Goal: Task Accomplishment & Management: Use online tool/utility

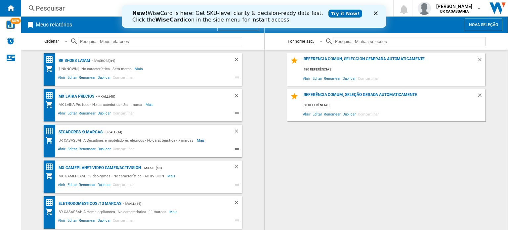
click at [377, 14] on icon "Cerrar" at bounding box center [375, 13] width 4 height 4
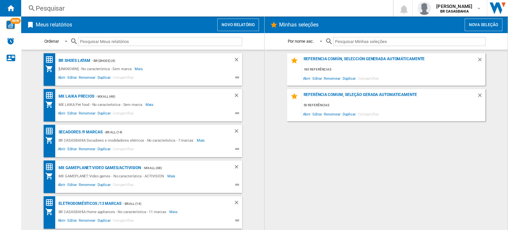
click at [233, 20] on button "Novo relatório" at bounding box center [238, 25] width 42 height 13
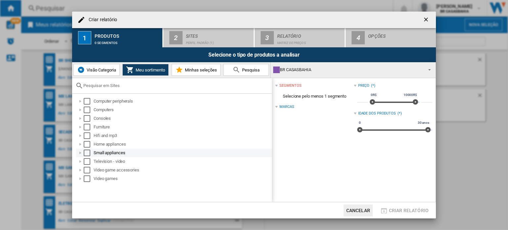
click at [78, 150] on div at bounding box center [80, 152] width 7 height 7
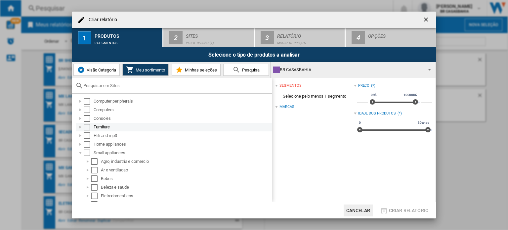
scroll to position [33, 0]
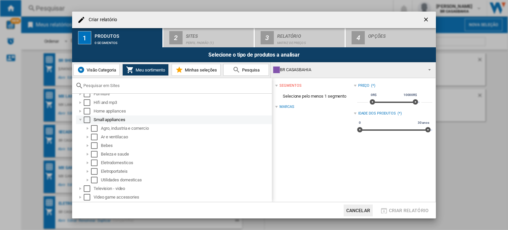
click at [86, 122] on div "Select" at bounding box center [87, 119] width 7 height 7
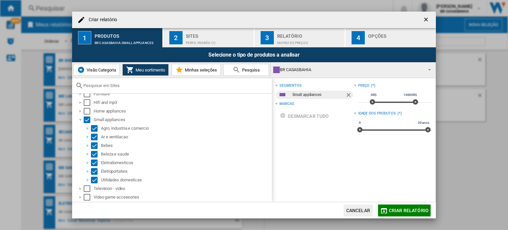
click at [224, 36] on div "Sites" at bounding box center [218, 34] width 65 height 7
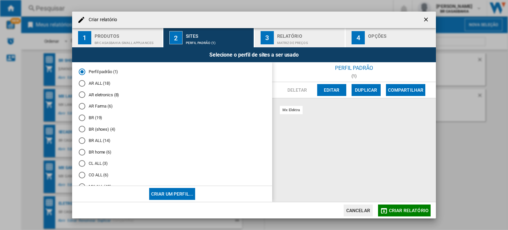
click at [98, 139] on md-radio-button "BR ALL (14)" at bounding box center [172, 140] width 187 height 6
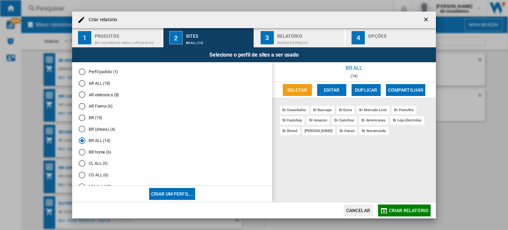
click at [382, 209] on md-icon "button" at bounding box center [384, 211] width 8 height 8
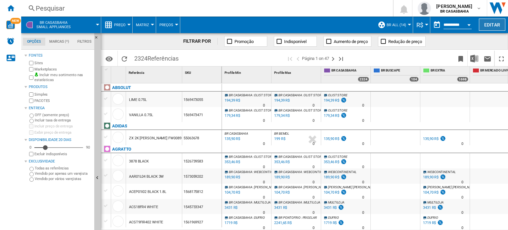
click at [493, 24] on button "Editar" at bounding box center [492, 25] width 26 height 12
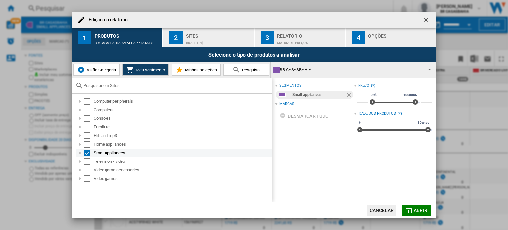
click at [82, 153] on div "Edição do ..." at bounding box center [80, 152] width 7 height 7
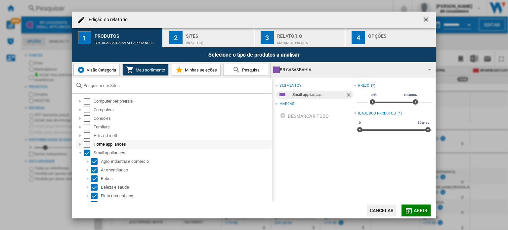
scroll to position [41, 0]
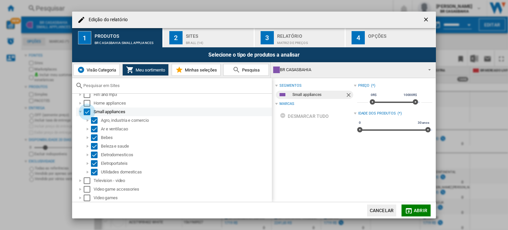
click at [87, 113] on div "Select" at bounding box center [87, 111] width 7 height 7
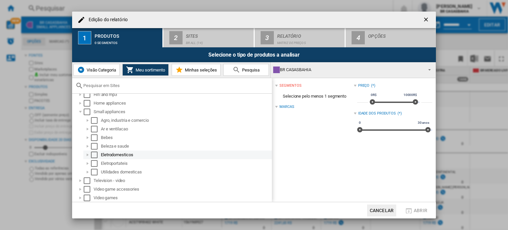
click at [95, 154] on div "Select" at bounding box center [94, 154] width 7 height 7
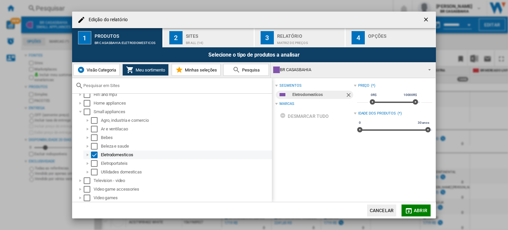
click at [86, 156] on div "Edição do ..." at bounding box center [87, 154] width 7 height 7
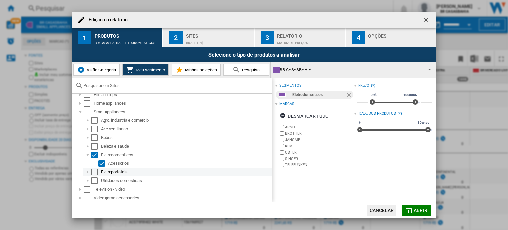
click at [89, 172] on div "Edição do ..." at bounding box center [87, 172] width 7 height 7
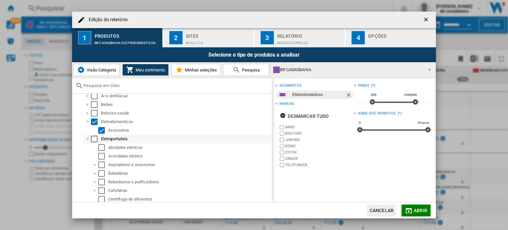
click at [94, 141] on div "Select" at bounding box center [94, 138] width 7 height 7
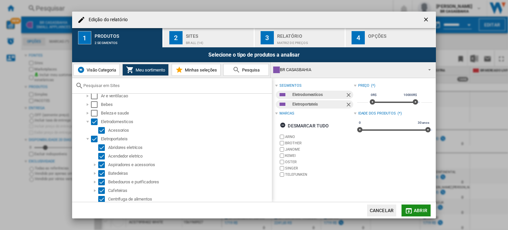
click at [410, 214] on md-icon "Edição do ..." at bounding box center [408, 211] width 8 height 8
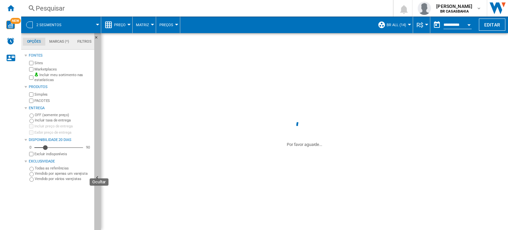
click at [99, 169] on button "Ocultar" at bounding box center [97, 178] width 7 height 290
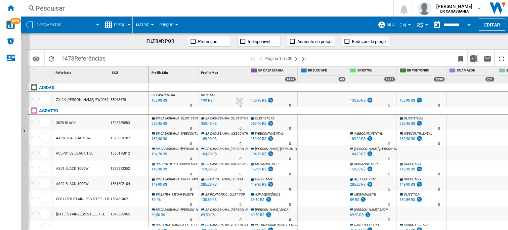
scroll to position [33, 0]
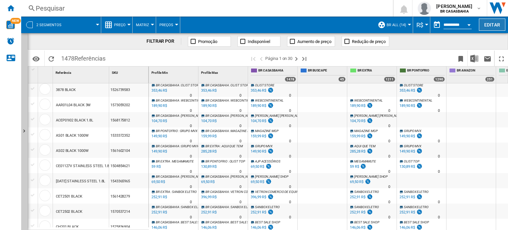
click at [493, 24] on button "Editar" at bounding box center [492, 25] width 26 height 12
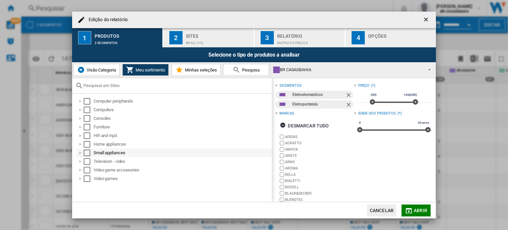
click at [80, 153] on div "Edição do ..." at bounding box center [80, 152] width 7 height 7
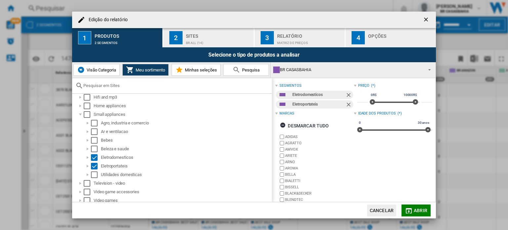
scroll to position [41, 0]
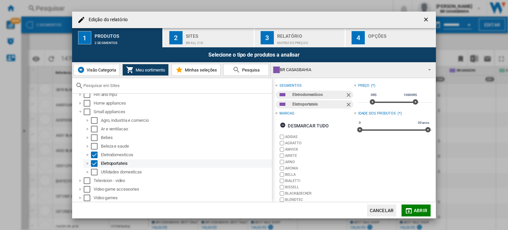
click at [86, 165] on div "Edição do ..." at bounding box center [87, 163] width 7 height 7
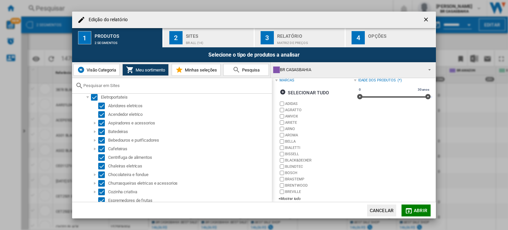
scroll to position [40, 0]
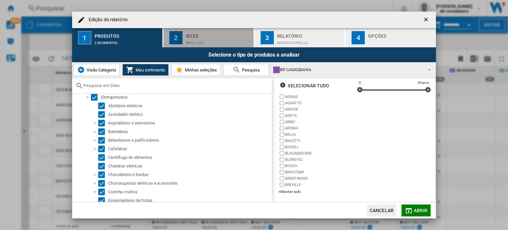
click at [211, 38] on div "BR ALL (14)" at bounding box center [218, 41] width 65 height 7
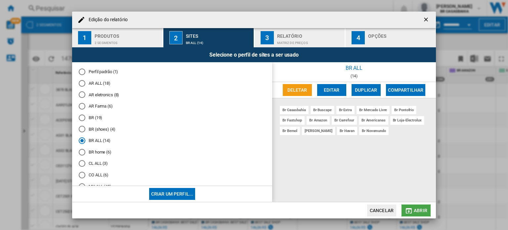
click at [423, 212] on span "Abrir" at bounding box center [420, 210] width 14 height 5
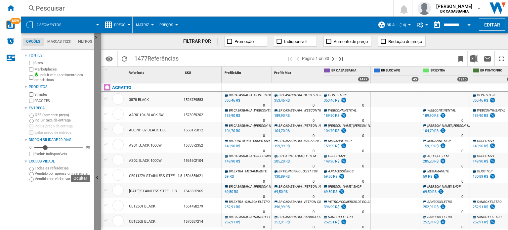
click at [99, 164] on button "Ocultar" at bounding box center [97, 178] width 7 height 290
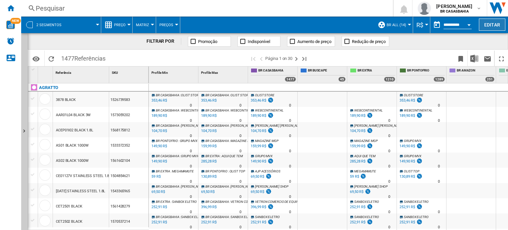
click at [491, 22] on button "Editar" at bounding box center [492, 25] width 26 height 12
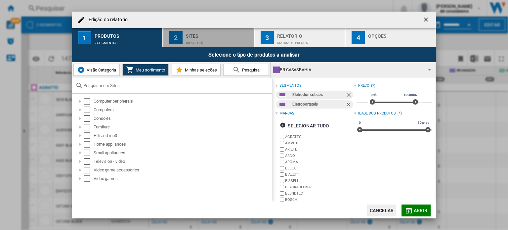
click at [214, 38] on div "BR ALL (14)" at bounding box center [218, 41] width 65 height 7
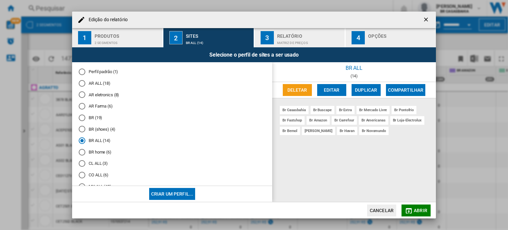
click at [427, 19] on ng-md-icon "getI18NText('BUTTONS.CLOSE_DIALOG')" at bounding box center [426, 20] width 8 height 8
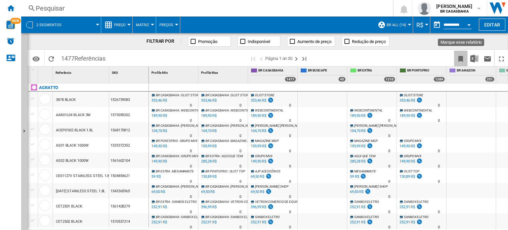
click at [461, 57] on ng-md-icon "Marque esse relatório" at bounding box center [460, 59] width 8 height 8
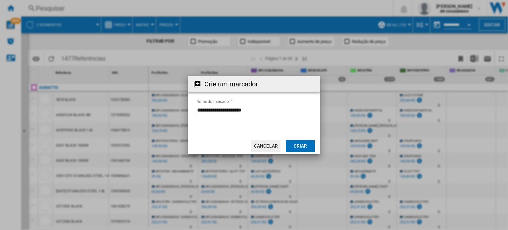
click at [303, 143] on button "Criar" at bounding box center [300, 146] width 29 height 12
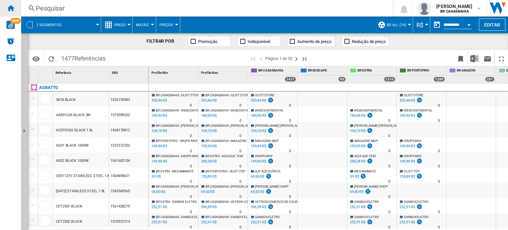
click at [15, 7] on div "Início" at bounding box center [10, 8] width 21 height 17
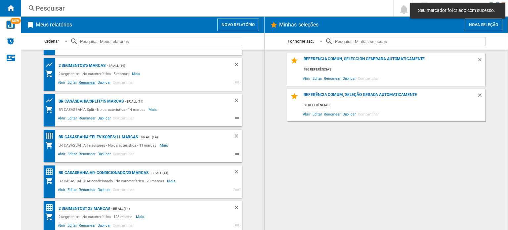
scroll to position [248, 0]
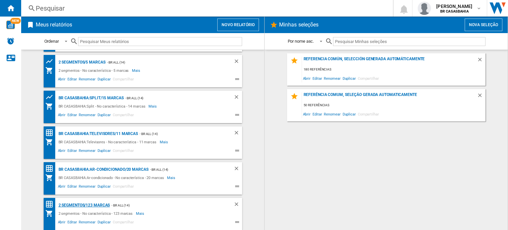
click at [89, 206] on div "2 segmentos/123 marcas" at bounding box center [83, 205] width 53 height 8
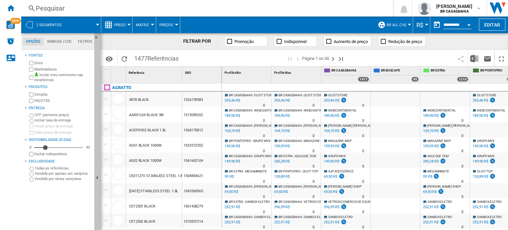
click at [99, 171] on button "Ocultar" at bounding box center [97, 178] width 7 height 290
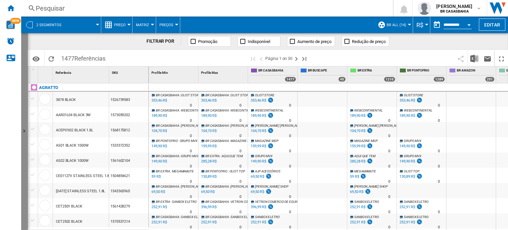
click at [25, 128] on ng-md-icon "Mostrar" at bounding box center [25, 132] width 8 height 8
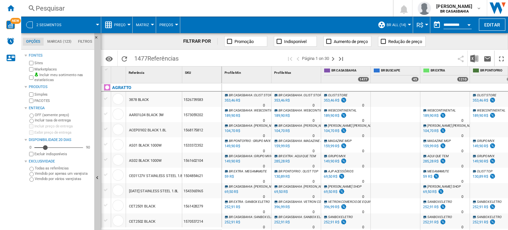
click at [122, 22] on button "Preço" at bounding box center [121, 25] width 15 height 17
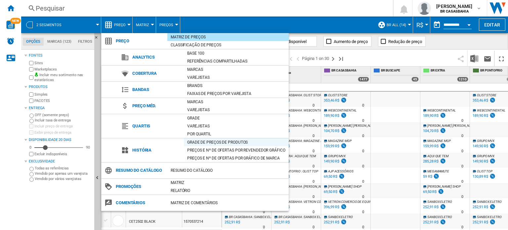
click at [235, 143] on div "Grade de preços de produtos" at bounding box center [236, 142] width 105 height 7
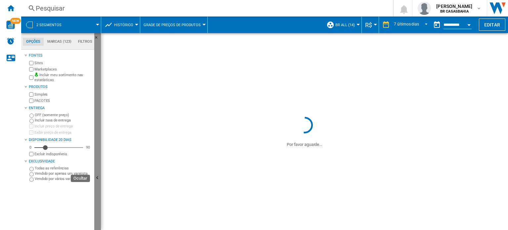
click at [96, 174] on ng-md-icon "Ocultar" at bounding box center [98, 178] width 8 height 8
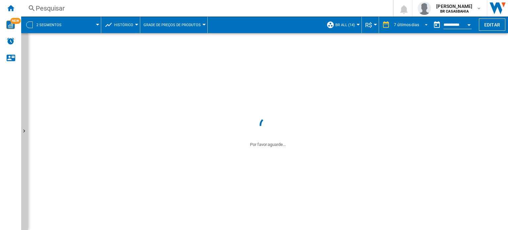
click at [423, 23] on span "REPORTS.WIZARD.STEPS.REPORT.STEPS.REPORT_OPTIONS.PERIOD: 7 últimos dias" at bounding box center [424, 24] width 8 height 6
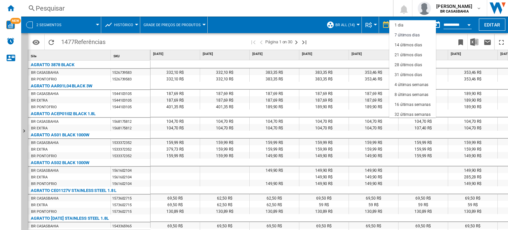
click at [377, 42] on md-backdrop at bounding box center [254, 115] width 508 height 230
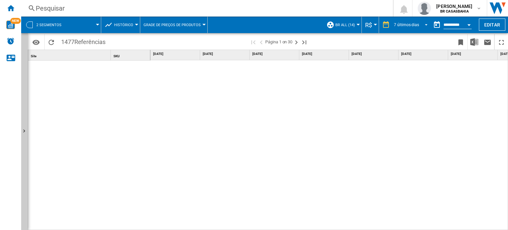
scroll to position [389, 0]
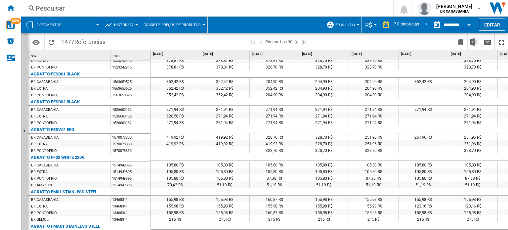
click at [197, 27] on button "Grade de preços de produtos" at bounding box center [173, 25] width 60 height 17
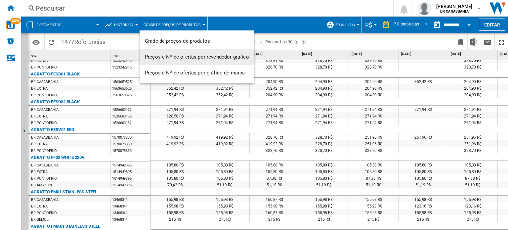
click at [200, 59] on span "Preços e Nº de ofertas por revendedor gráfico" at bounding box center [197, 57] width 104 height 6
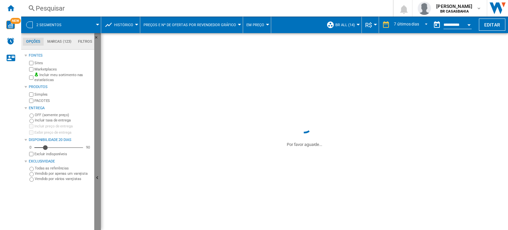
click at [97, 145] on button "Ocultar" at bounding box center [97, 178] width 7 height 290
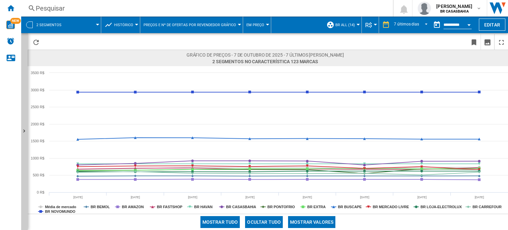
click at [136, 21] on button "Histórico" at bounding box center [125, 25] width 22 height 17
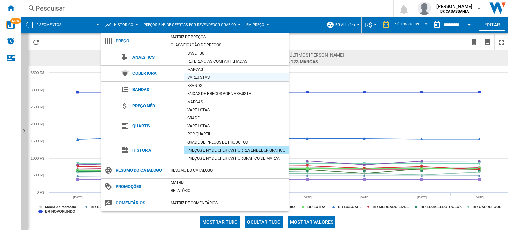
click at [211, 80] on div "Varejistas" at bounding box center [236, 77] width 105 height 7
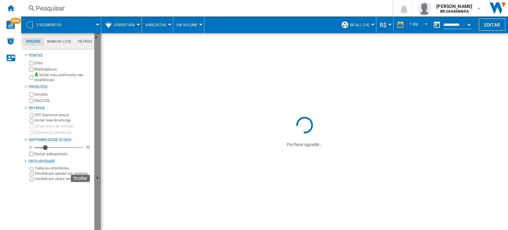
click at [98, 174] on button "Ocultar" at bounding box center [97, 178] width 7 height 290
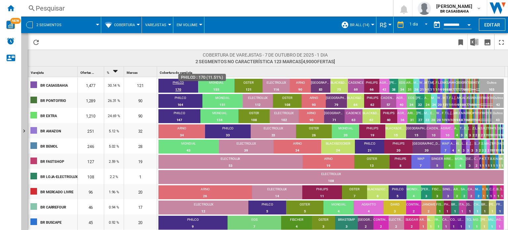
click at [173, 85] on div "PHILCO" at bounding box center [178, 83] width 40 height 6
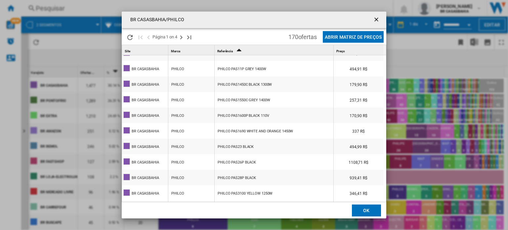
scroll to position [621, 0]
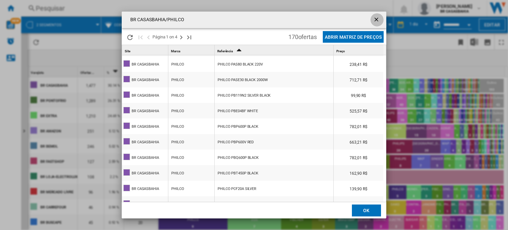
click at [378, 19] on ng-md-icon "getI18NText('BUTTONS.CLOSE_DIALOG')" at bounding box center [377, 20] width 8 height 8
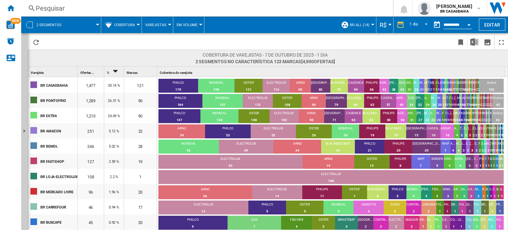
click at [129, 23] on span "Cobertura" at bounding box center [124, 25] width 21 height 4
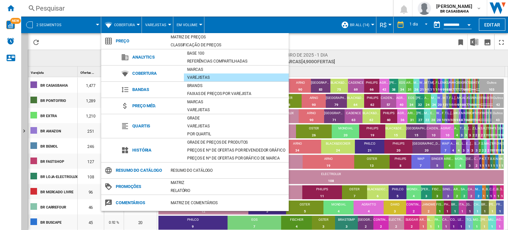
click at [211, 4] on md-backdrop at bounding box center [254, 115] width 508 height 230
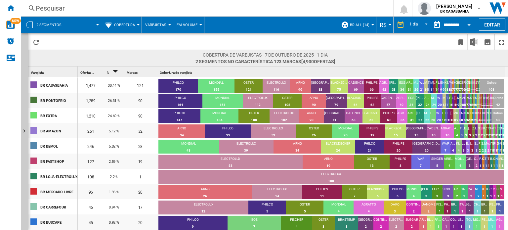
click at [127, 25] on span "Cobertura" at bounding box center [124, 25] width 21 height 4
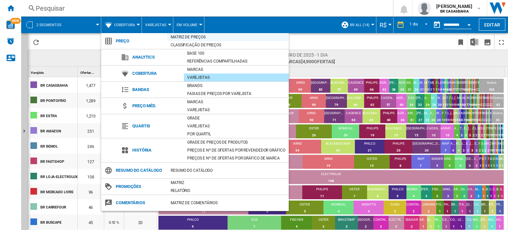
click at [196, 37] on div "Matriz de preços" at bounding box center [227, 37] width 121 height 7
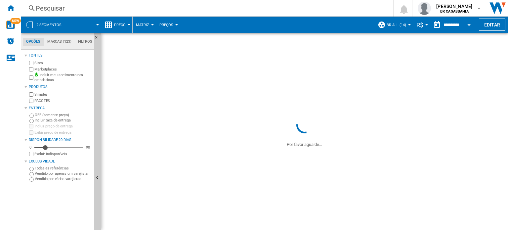
click at [96, 153] on div "251" at bounding box center [91, 146] width 26 height 15
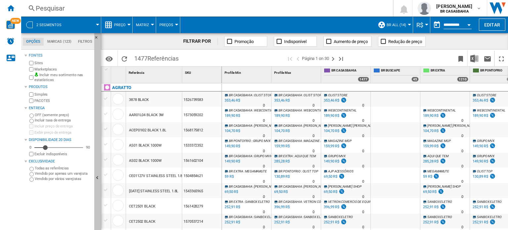
click at [97, 169] on button "Ocultar" at bounding box center [97, 178] width 7 height 290
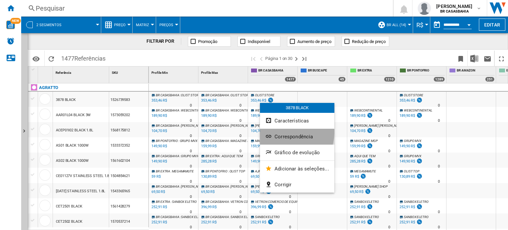
click at [282, 132] on button "Correspondência" at bounding box center [297, 137] width 74 height 16
click at [282, 132] on body "In order to access Insight, please log out and log in again OK NEW Pesquisar Pe…" at bounding box center [254, 115] width 508 height 230
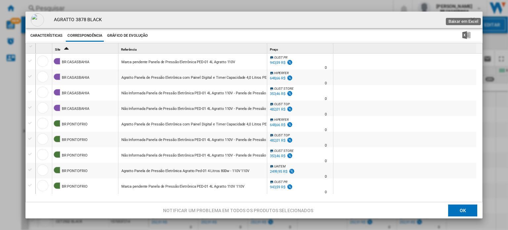
click at [464, 38] on img "Baixar em Excel" at bounding box center [466, 35] width 8 height 8
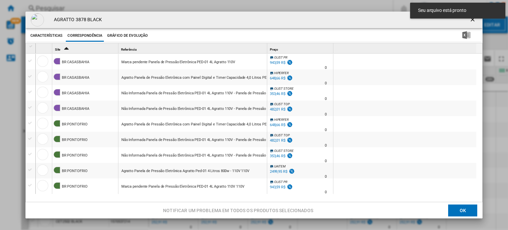
click at [469, 20] on md-toast "Seu arquivo está pronto" at bounding box center [457, 10] width 100 height 21
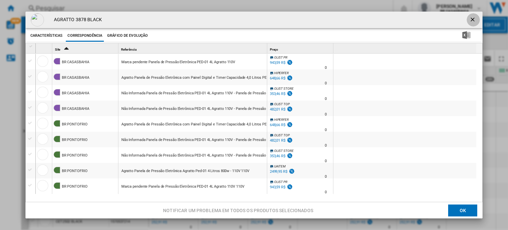
click at [469, 20] on ng-md-icon "getI18NText('BUTTONS.CLOSE_DIALOG')" at bounding box center [473, 20] width 8 height 8
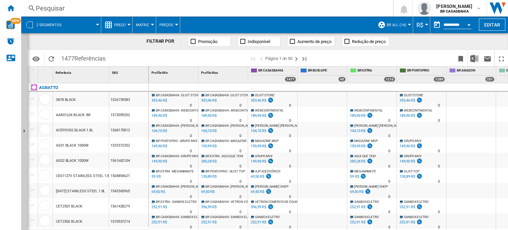
click at [122, 20] on button "Preço" at bounding box center [121, 25] width 15 height 17
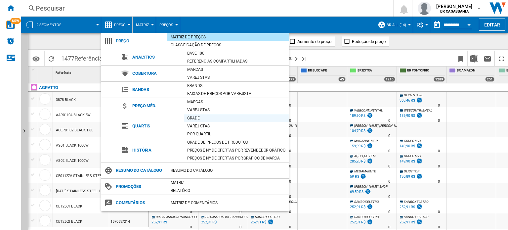
click at [204, 115] on div "Grade" at bounding box center [236, 118] width 105 height 7
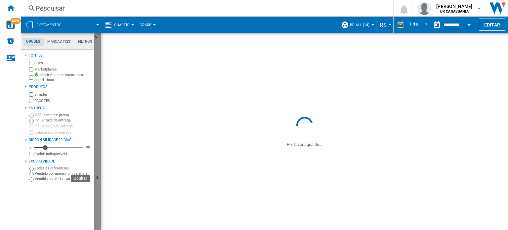
click at [98, 144] on button "Ocultar" at bounding box center [97, 178] width 7 height 290
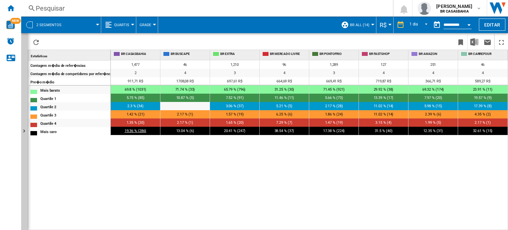
click at [136, 132] on span "19.36 % (286)" at bounding box center [136, 131] width 22 height 4
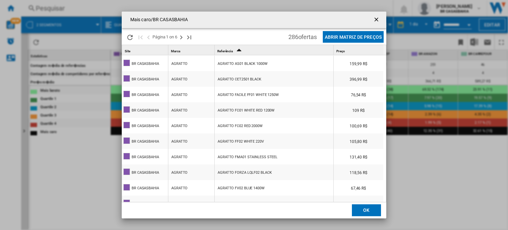
click at [376, 18] on ng-md-icon "getI18NText('BUTTONS.CLOSE_DIALOG')" at bounding box center [377, 20] width 8 height 8
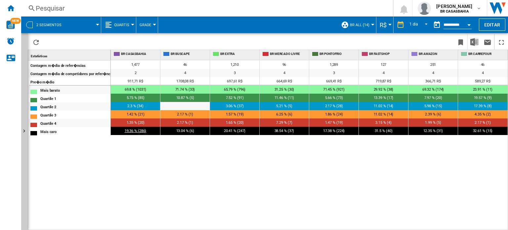
click at [135, 130] on span "19.36 % (286)" at bounding box center [136, 131] width 22 height 4
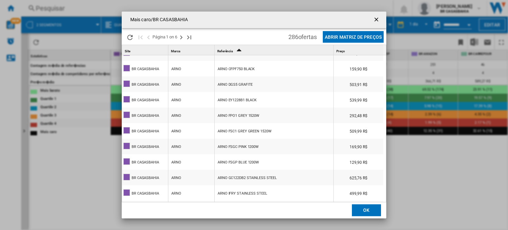
scroll to position [633, 0]
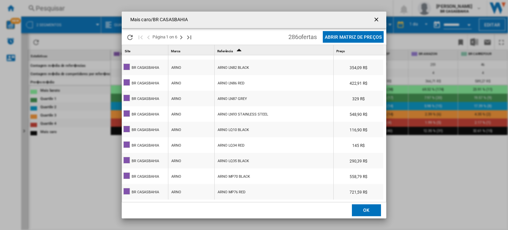
click at [380, 20] on ng-md-icon "getI18NText('BUTTONS.CLOSE_DIALOG')" at bounding box center [377, 20] width 8 height 8
